Goal: Information Seeking & Learning: Learn about a topic

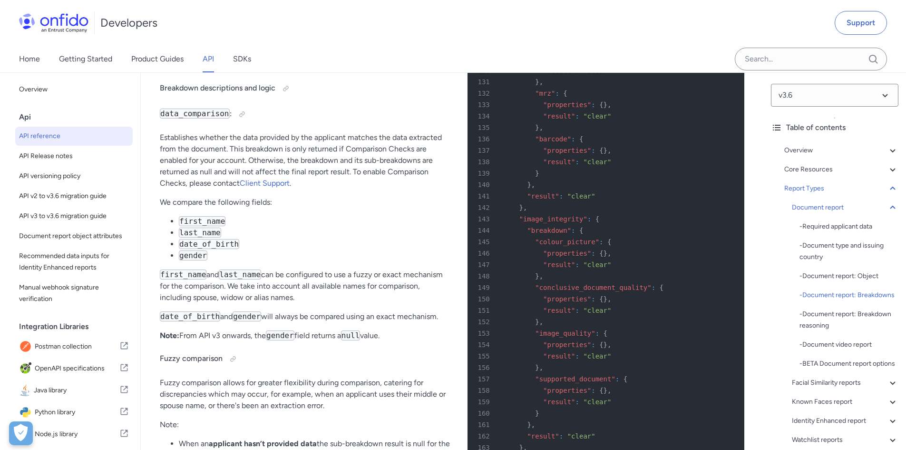
scroll to position [36728, 0]
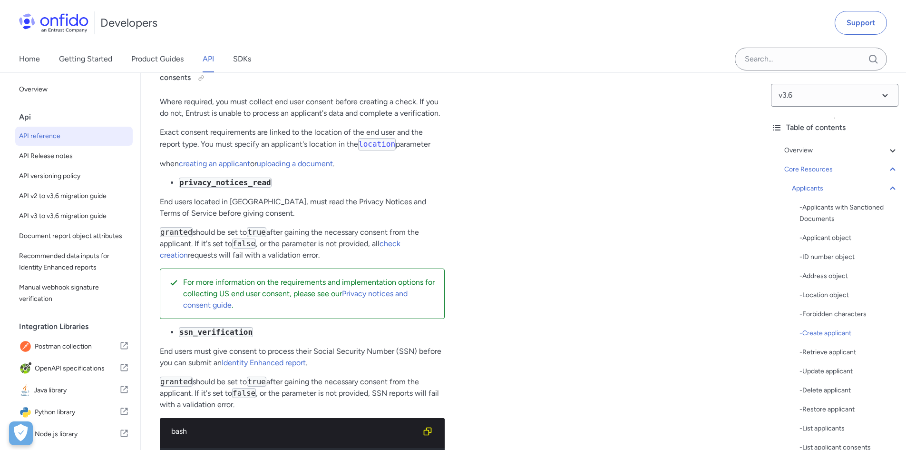
scroll to position [18332, 0]
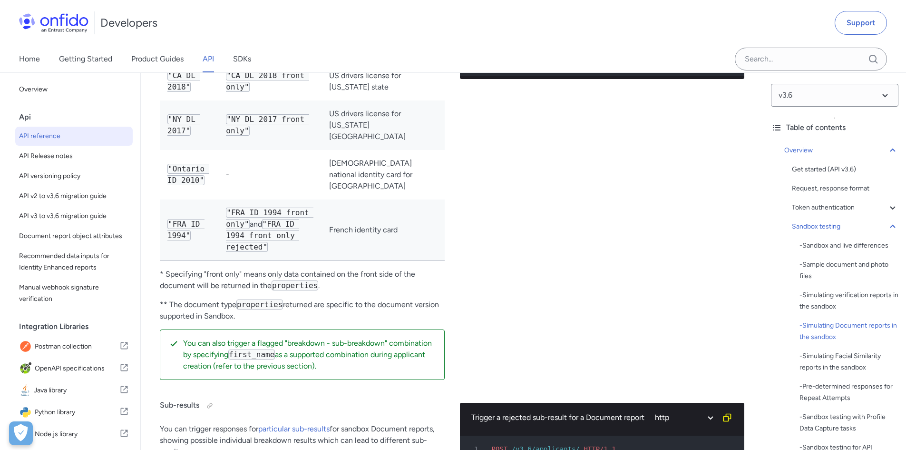
scroll to position [2765, 0]
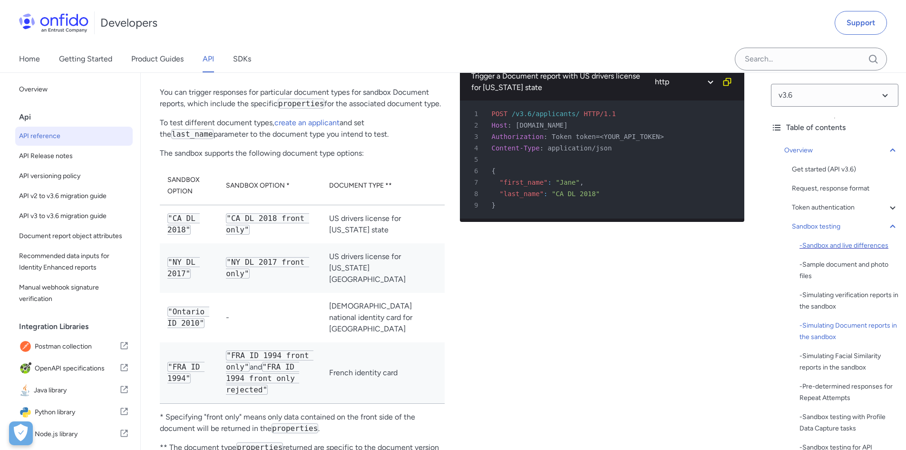
click at [851, 247] on div "- Sandbox and live differences" at bounding box center [849, 245] width 99 height 11
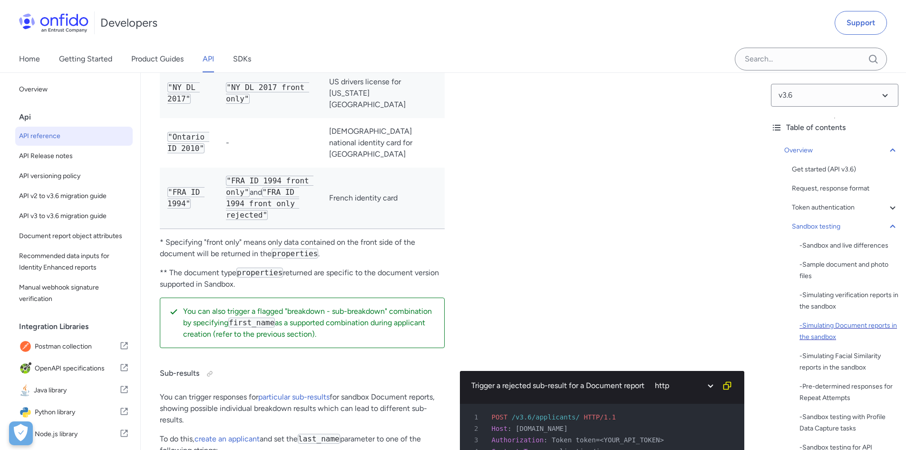
scroll to position [95, 0]
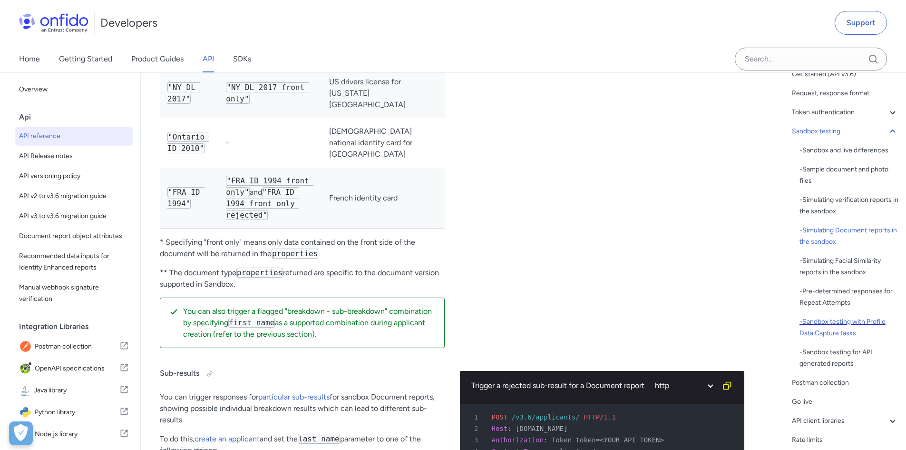
click at [834, 326] on div "- Sandbox testing with Profile Data Capture tasks" at bounding box center [849, 327] width 99 height 23
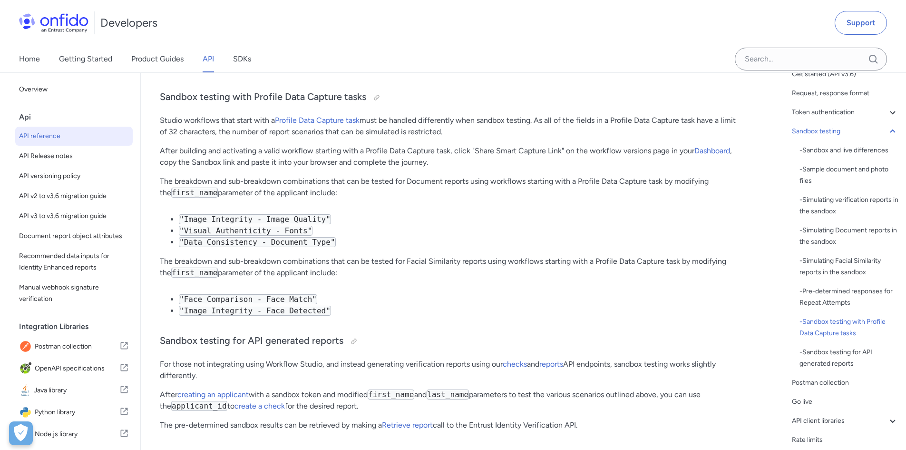
click at [453, 274] on p "The breakdown and sub-breakdown combinations that can be tested for Facial Simi…" at bounding box center [452, 267] width 585 height 23
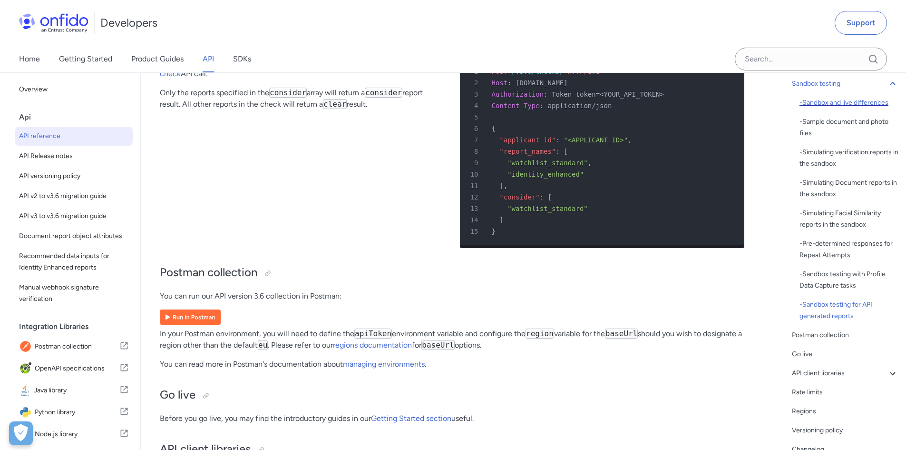
scroll to position [190, 0]
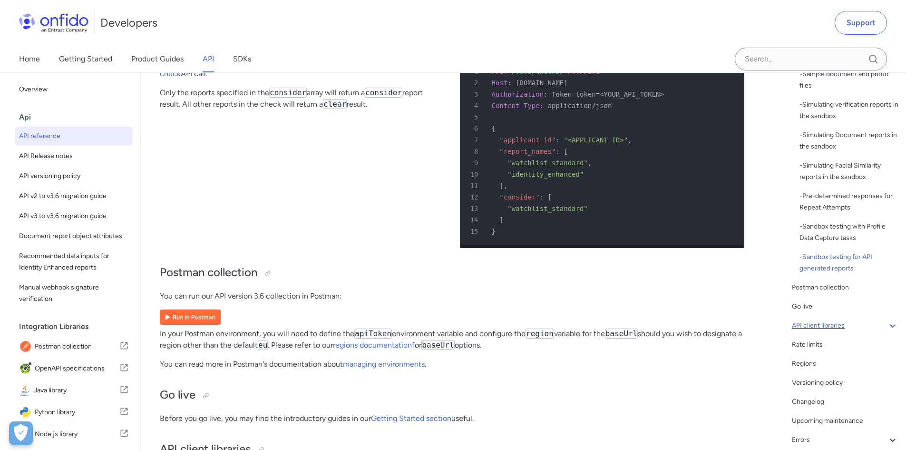
click at [889, 324] on icon at bounding box center [892, 325] width 11 height 11
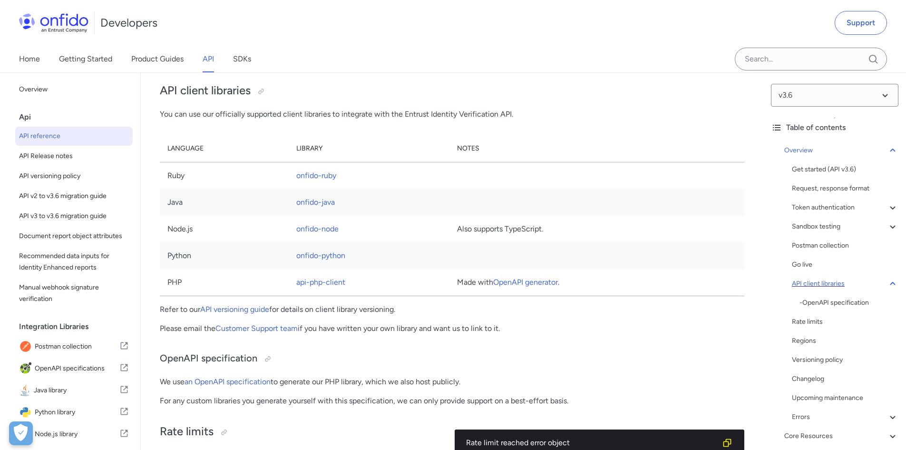
click at [887, 282] on icon at bounding box center [892, 283] width 11 height 11
click at [887, 224] on icon at bounding box center [892, 226] width 11 height 11
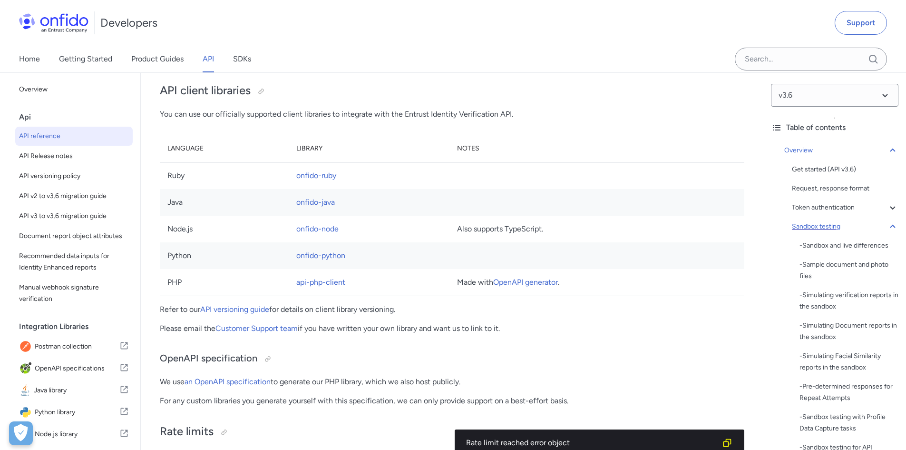
scroll to position [1303, 0]
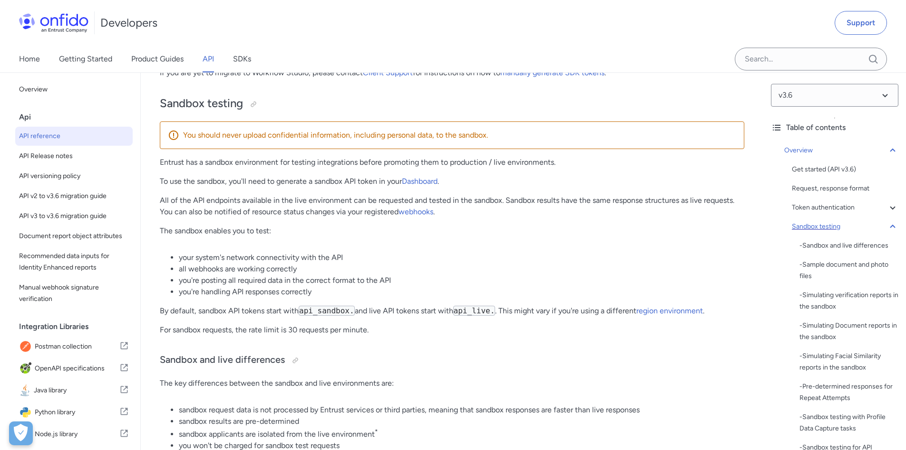
click at [386, 217] on p "All of the API endpoints available in the live environment can be requested and…" at bounding box center [452, 206] width 585 height 23
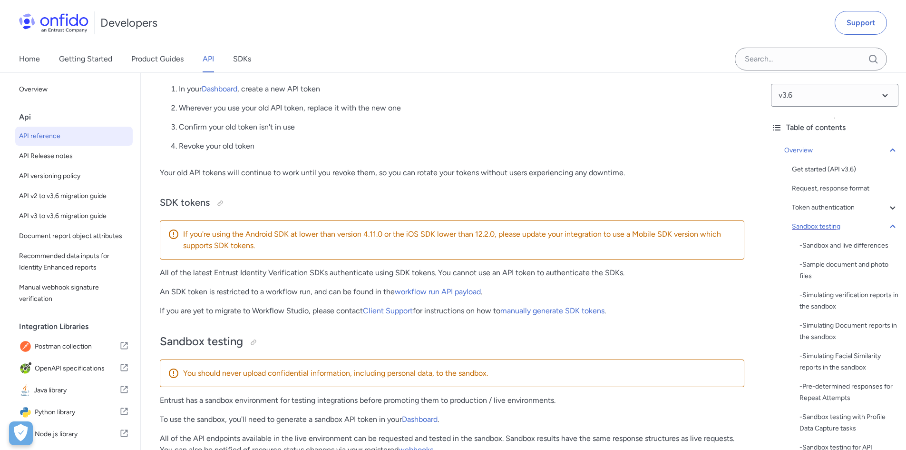
scroll to position [970, 0]
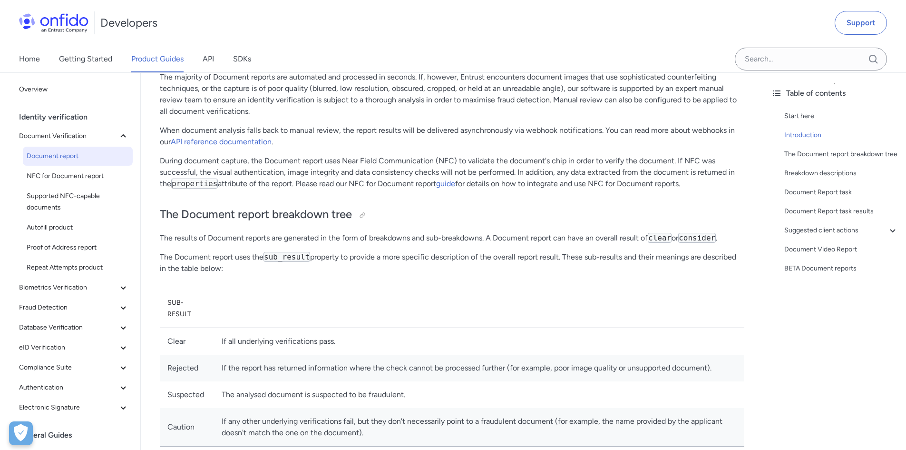
scroll to position [315, 0]
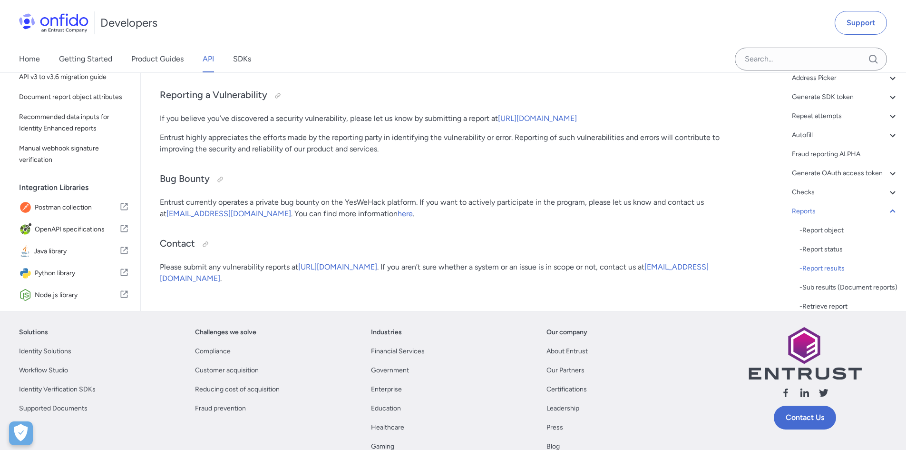
scroll to position [92328, 0]
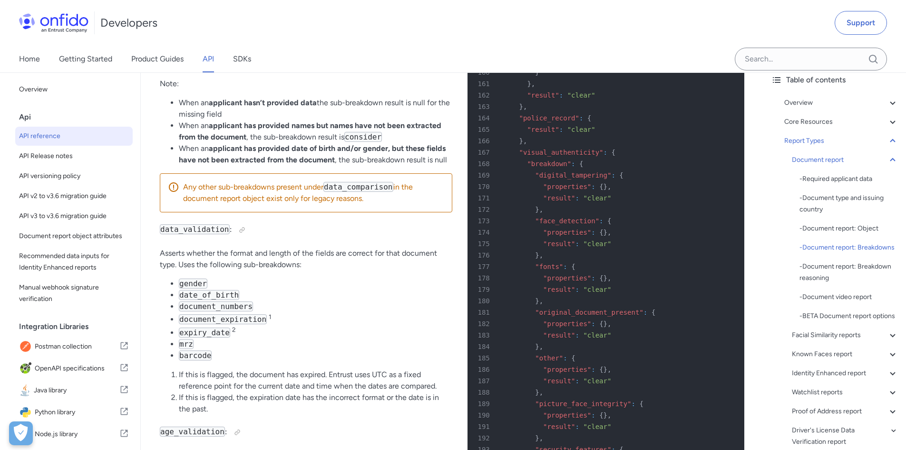
scroll to position [37164, 0]
